Goal: Information Seeking & Learning: Learn about a topic

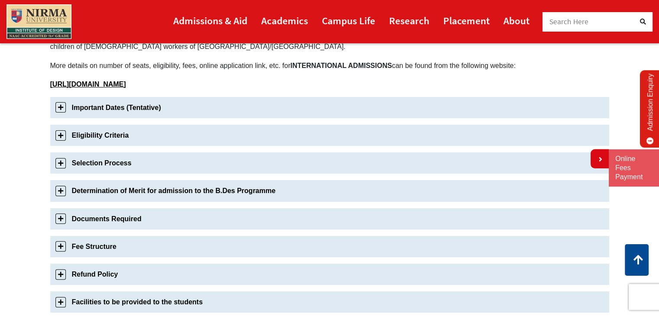
scroll to position [262, 0]
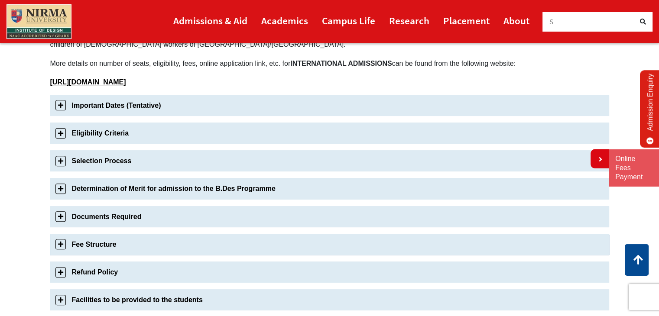
click at [182, 238] on link "Fee Structure" at bounding box center [329, 244] width 559 height 21
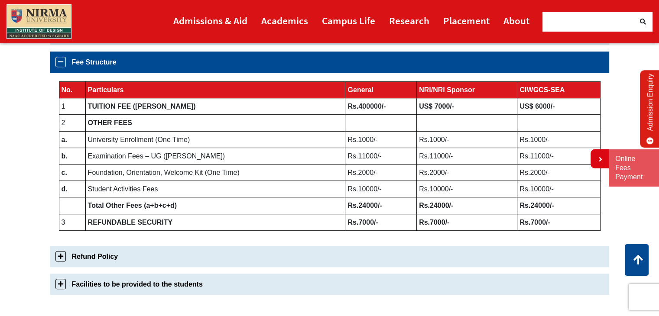
scroll to position [444, 0]
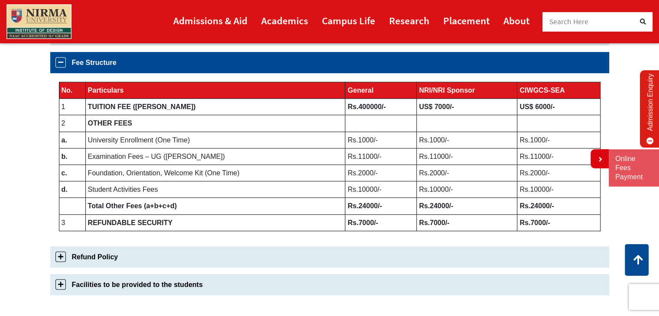
drag, startPoint x: 340, startPoint y: 137, endPoint x: 365, endPoint y: 157, distance: 32.2
click at [365, 157] on tbody "No. Particulars General NRI/NRI Sponsor CIWGCS-SEA 1 TUITION FEE (Per Annum) Rs…" at bounding box center [329, 156] width 541 height 149
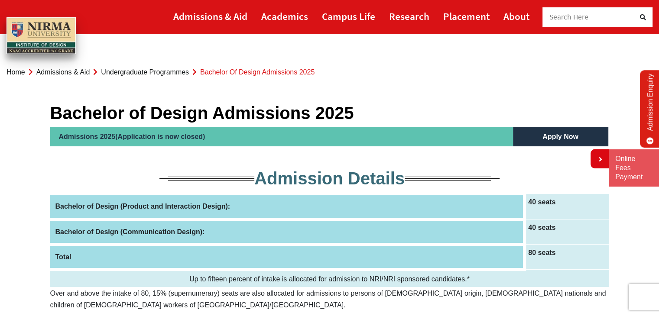
scroll to position [0, 0]
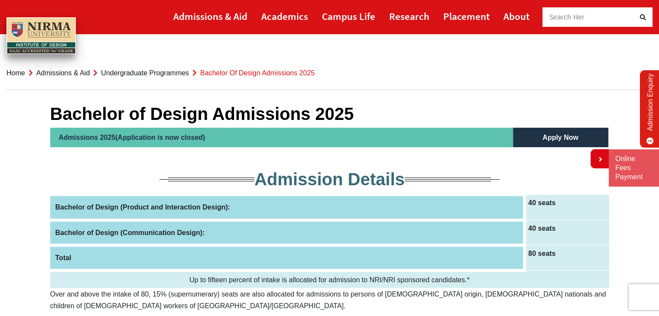
click at [150, 75] on link "Undergraduate Programmes" at bounding box center [145, 72] width 88 height 7
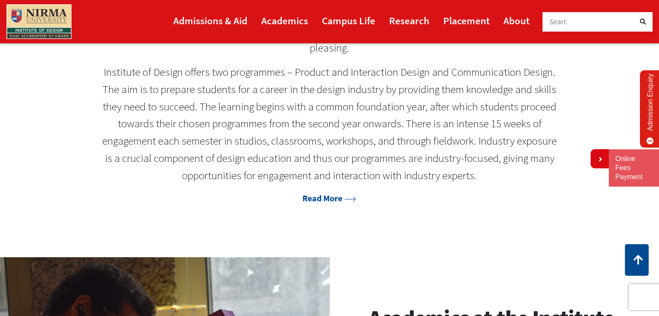
scroll to position [485, 0]
